Goal: Task Accomplishment & Management: Use online tool/utility

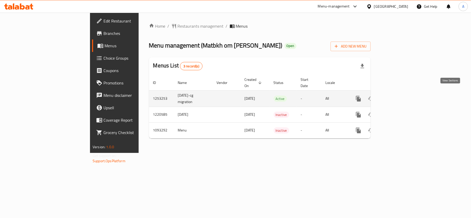
click at [399, 96] on icon "enhanced table" at bounding box center [396, 99] width 6 height 6
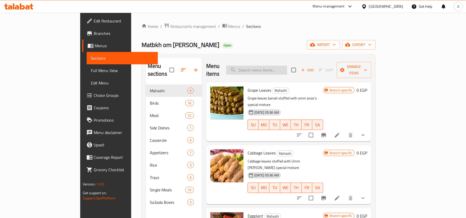
click at [287, 66] on input "search" at bounding box center [256, 70] width 61 height 9
type input "ة"
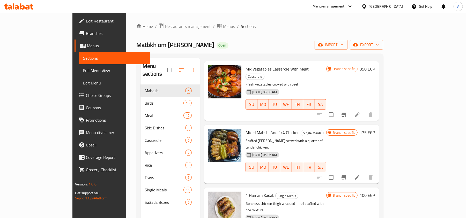
scroll to position [529, 0]
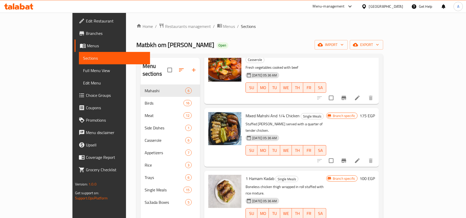
type input "mix"
click at [79, 74] on link "Full Menu View" at bounding box center [114, 70] width 71 height 12
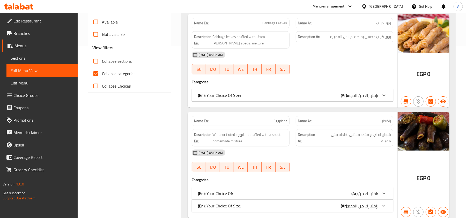
scroll to position [379, 0]
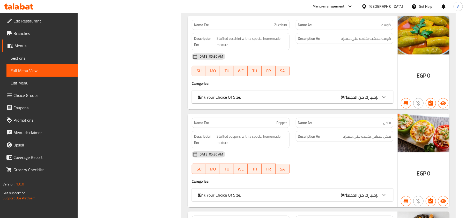
click at [225, 107] on div "Name En: Zucchini Name Ar: كوسة Description En: Stuffed zucchini with a special…" at bounding box center [292, 63] width 210 height 94
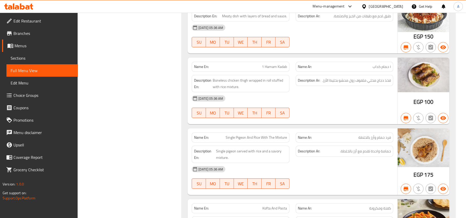
scroll to position [6018, 0]
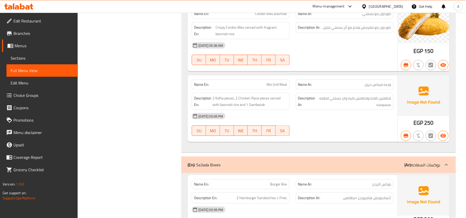
click at [342, 87] on p "Name Ar: وجبه ميكس جريل" at bounding box center [344, 84] width 93 height 5
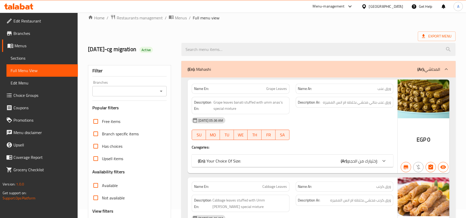
scroll to position [205, 0]
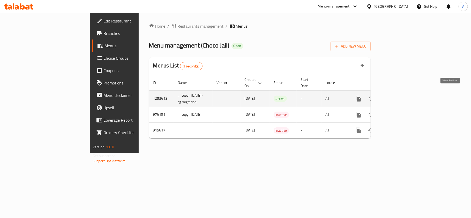
click at [399, 96] on icon "enhanced table" at bounding box center [396, 99] width 6 height 6
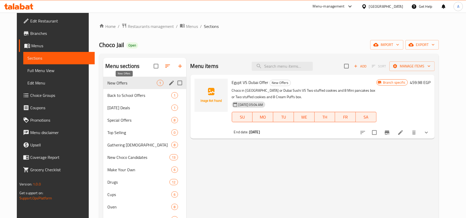
click at [139, 83] on span "New Offers" at bounding box center [131, 83] width 49 height 6
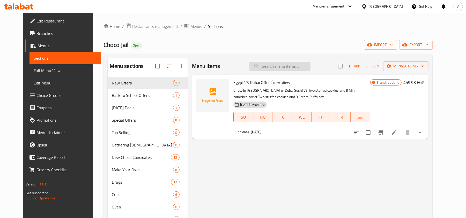
click at [291, 67] on input "search" at bounding box center [279, 66] width 61 height 9
paste input "Lose Your Weight Offer"
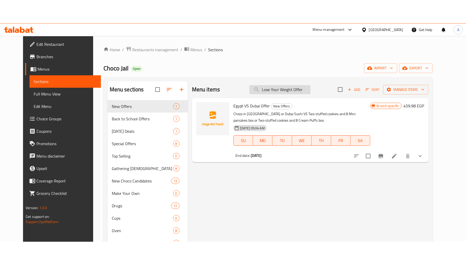
scroll to position [0, 1]
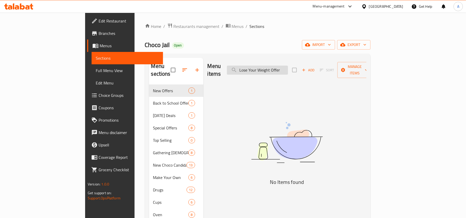
click at [277, 69] on input "Lose Your Weight Offer" at bounding box center [257, 70] width 61 height 9
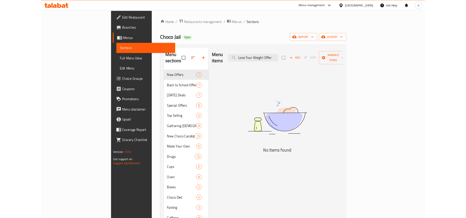
scroll to position [0, 0]
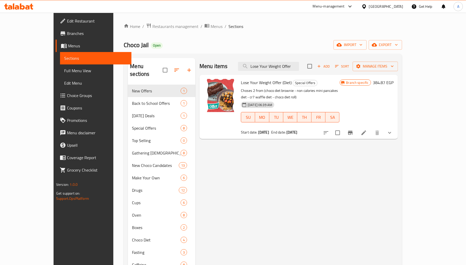
type input "Lose Your Weight Offer"
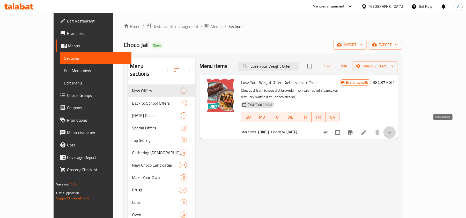
click at [393, 130] on icon "show more" at bounding box center [389, 133] width 6 height 6
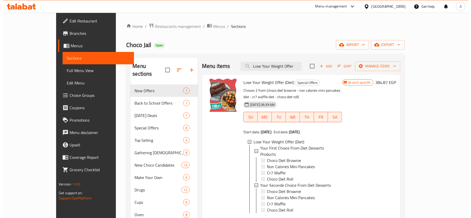
scroll to position [103, 0]
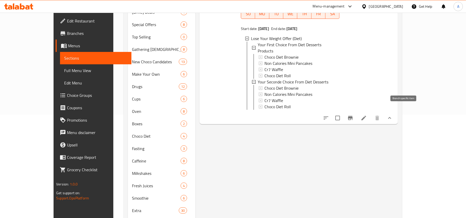
click at [353, 115] on icon "Branch-specific-item" at bounding box center [350, 118] width 6 height 6
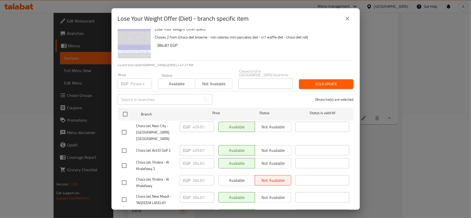
scroll to position [0, 0]
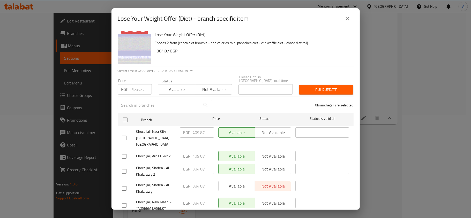
click at [235, 44] on p "Choses 2 from (choco diet brownie - non calories mini pancakes diet - cr7 waffl…" at bounding box center [252, 43] width 194 height 6
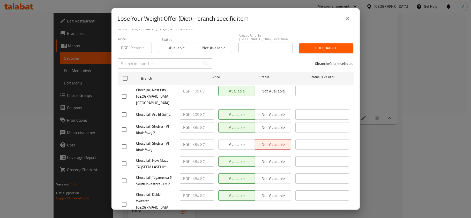
scroll to position [144, 0]
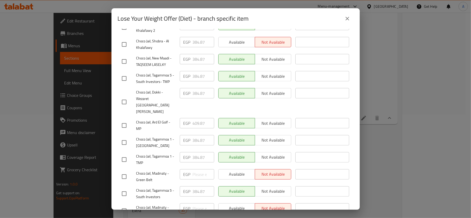
click at [150, 136] on span "Choco Jail, Tagammoa 1 - El Nakhil" at bounding box center [155, 142] width 39 height 13
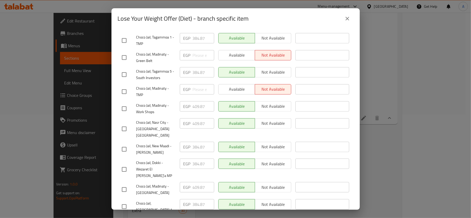
scroll to position [229, 0]
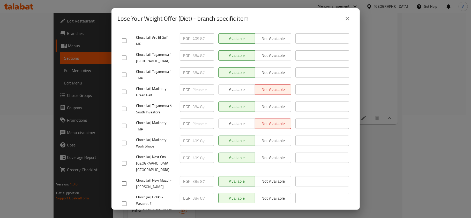
click at [153, 120] on span "Choco Jail, Madinaty - TMP" at bounding box center [155, 126] width 39 height 13
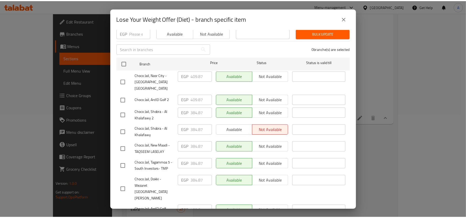
scroll to position [0, 0]
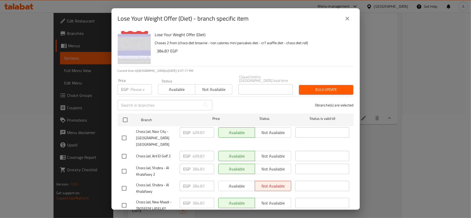
click at [348, 16] on icon "close" at bounding box center [347, 19] width 6 height 6
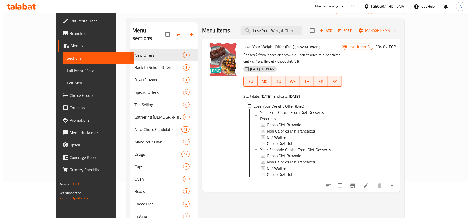
scroll to position [69, 0]
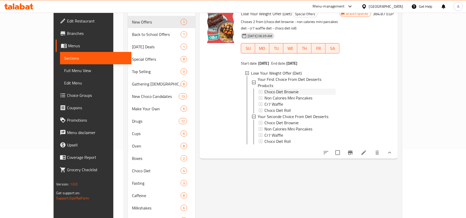
click at [291, 89] on div "Choco Diet Brownie" at bounding box center [299, 92] width 71 height 6
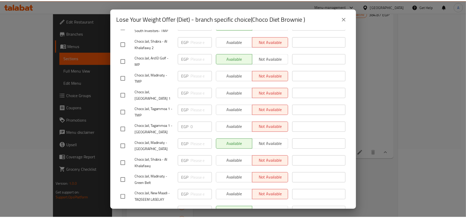
scroll to position [263, 0]
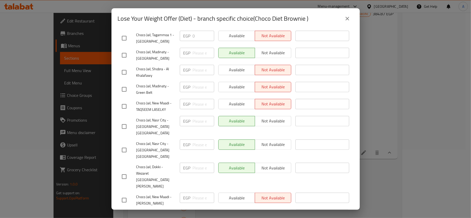
click at [343, 18] on button "close" at bounding box center [347, 18] width 12 height 12
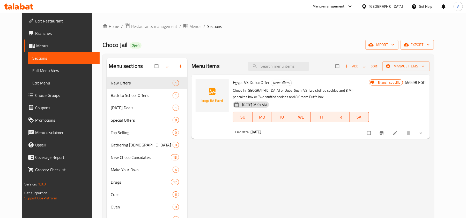
click at [31, 3] on icon at bounding box center [18, 6] width 29 height 6
click at [35, 30] on span "Branches" at bounding box center [65, 33] width 60 height 6
